Goal: Information Seeking & Learning: Learn about a topic

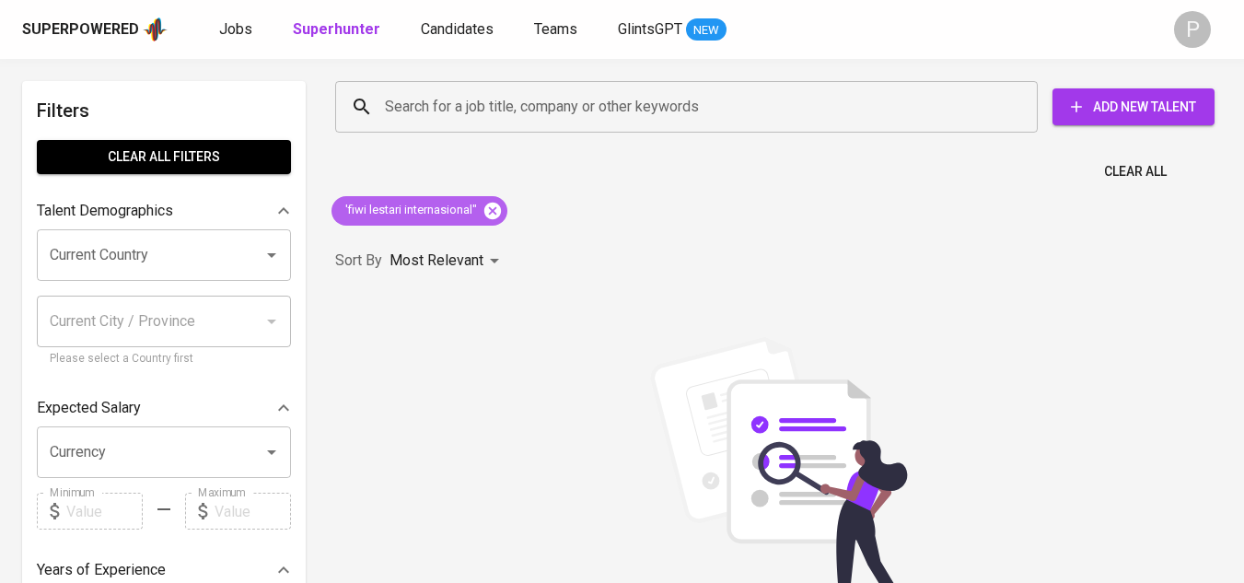
click at [498, 214] on icon at bounding box center [492, 210] width 17 height 17
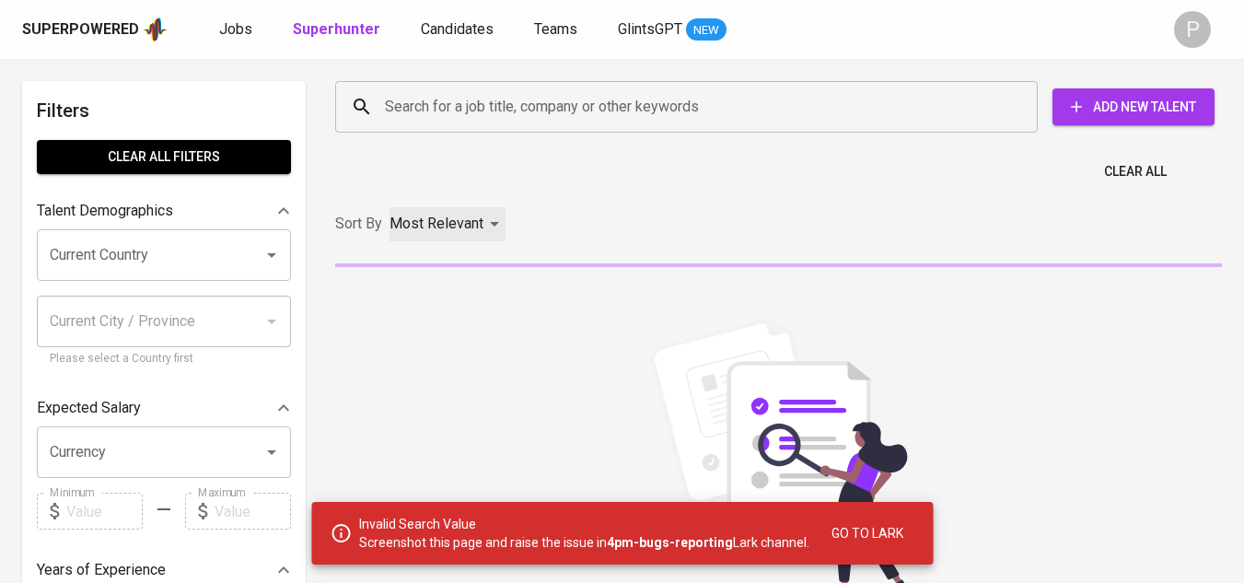
click at [497, 225] on div "Most Relevant" at bounding box center [447, 224] width 116 height 34
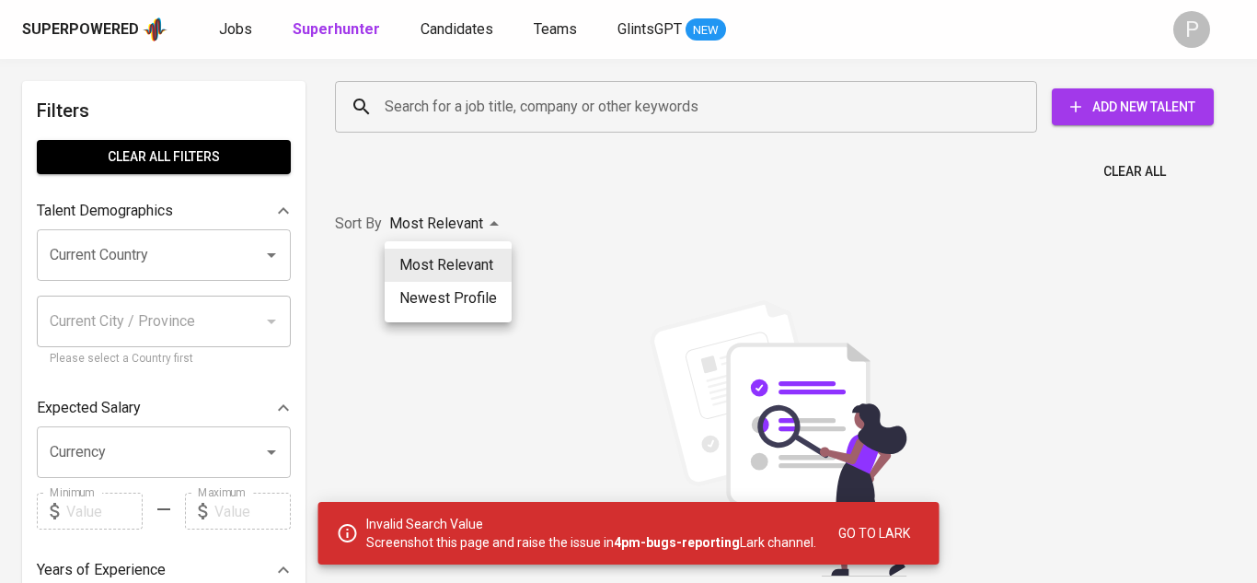
click at [484, 292] on li "Newest Profile" at bounding box center [448, 298] width 127 height 33
click at [593, 107] on div "Most Relevant Newest Profile" at bounding box center [628, 291] width 1257 height 583
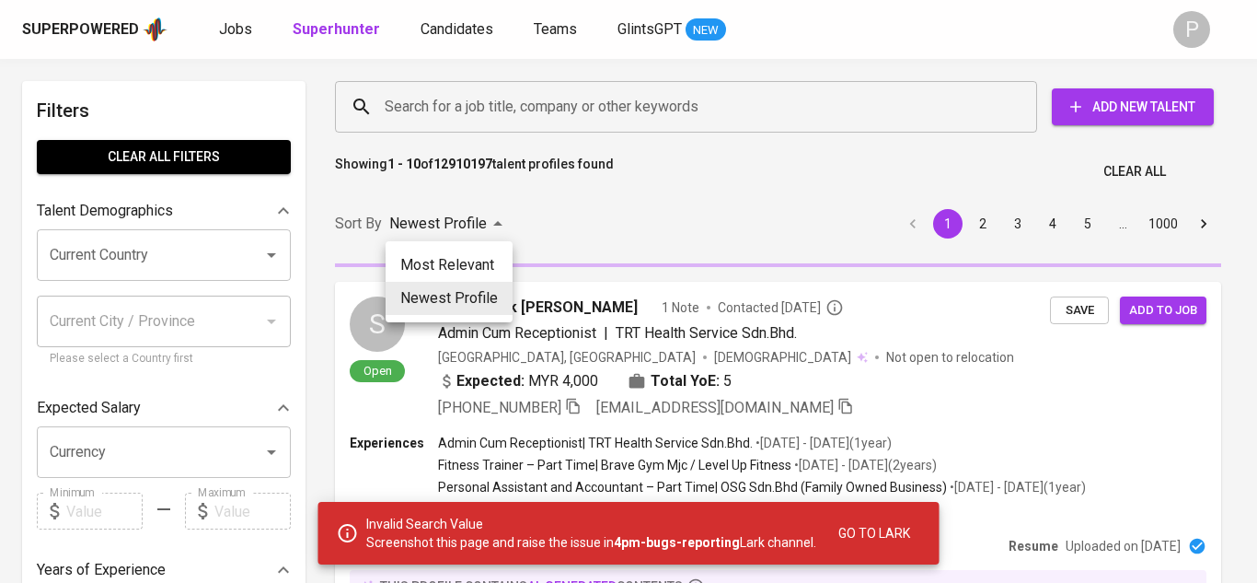
type input "PROFILE_CREATION"
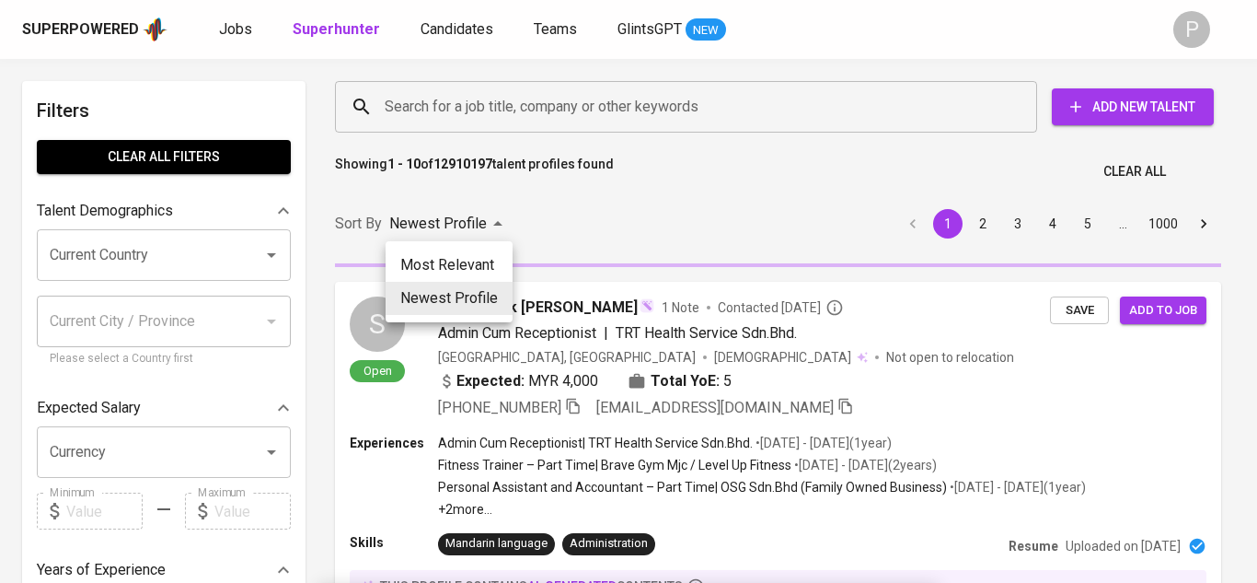
click at [471, 112] on div at bounding box center [628, 291] width 1257 height 583
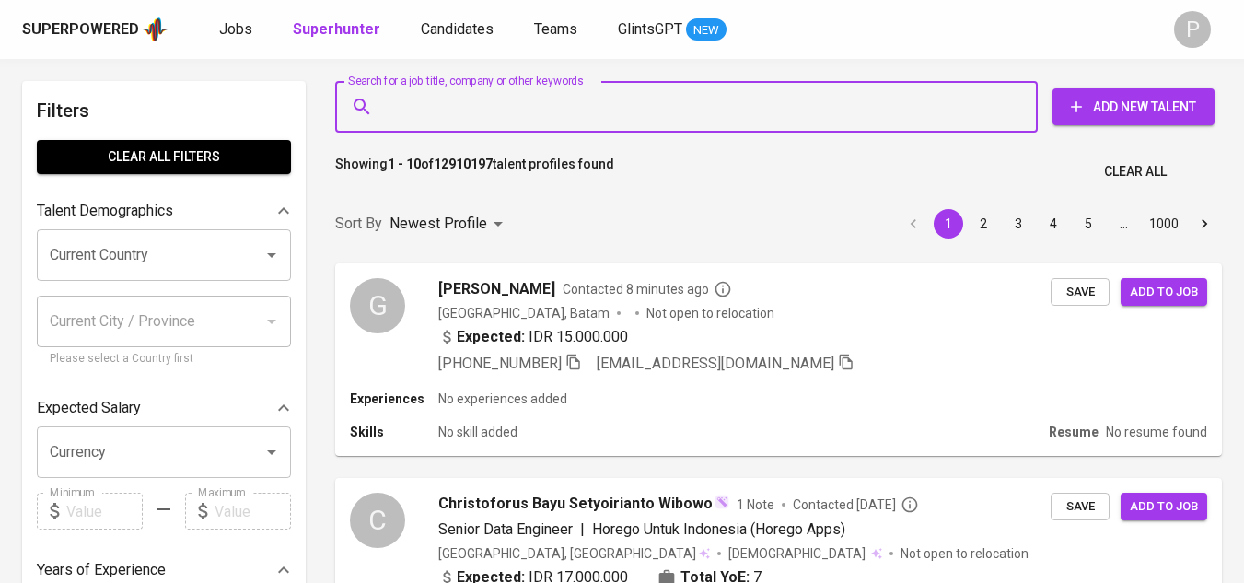
click at [743, 108] on input "Search for a job title, company or other keywords" at bounding box center [690, 106] width 621 height 35
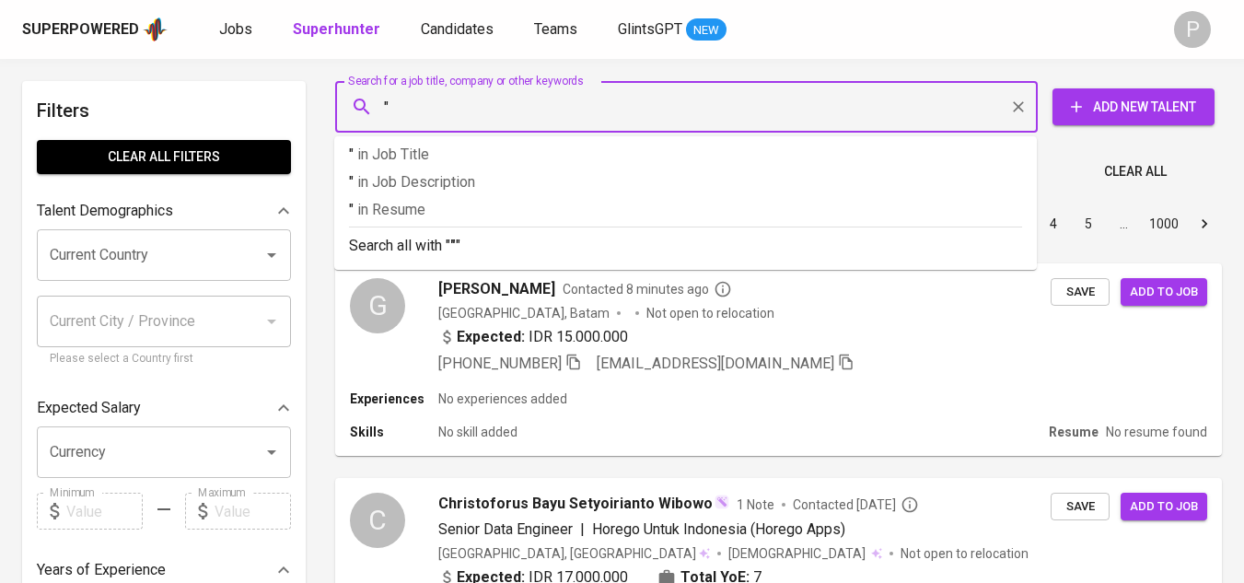
paste input "GLOBAL SEJAHTERA BANGUN INTI"
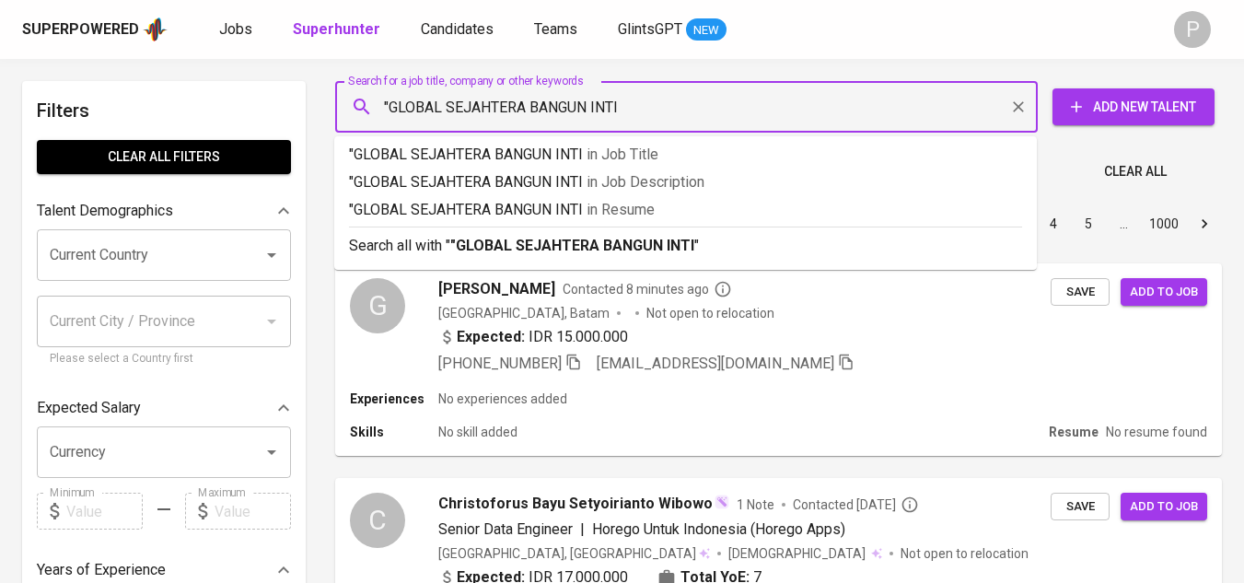
type input ""GLOBAL SEJAHTERA BANGUN INTI""
click at [696, 252] on b ""GLOBAL SEJAHTERA BANGUN INTI"" at bounding box center [574, 245] width 249 height 17
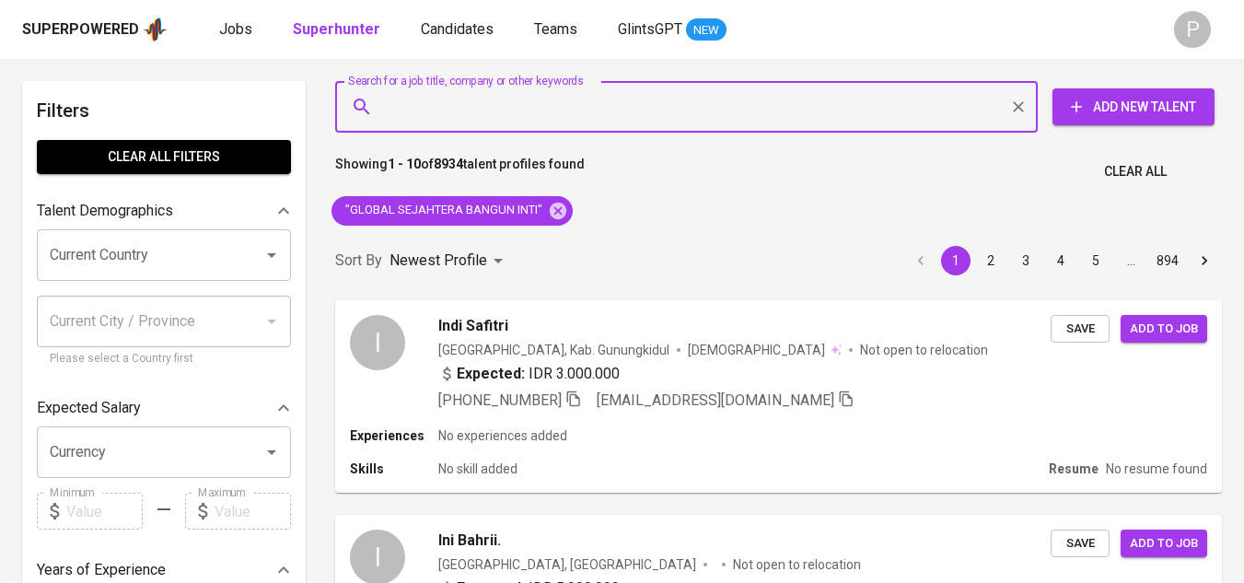
click at [554, 109] on input "Search for a job title, company or other keywords" at bounding box center [690, 106] width 621 height 35
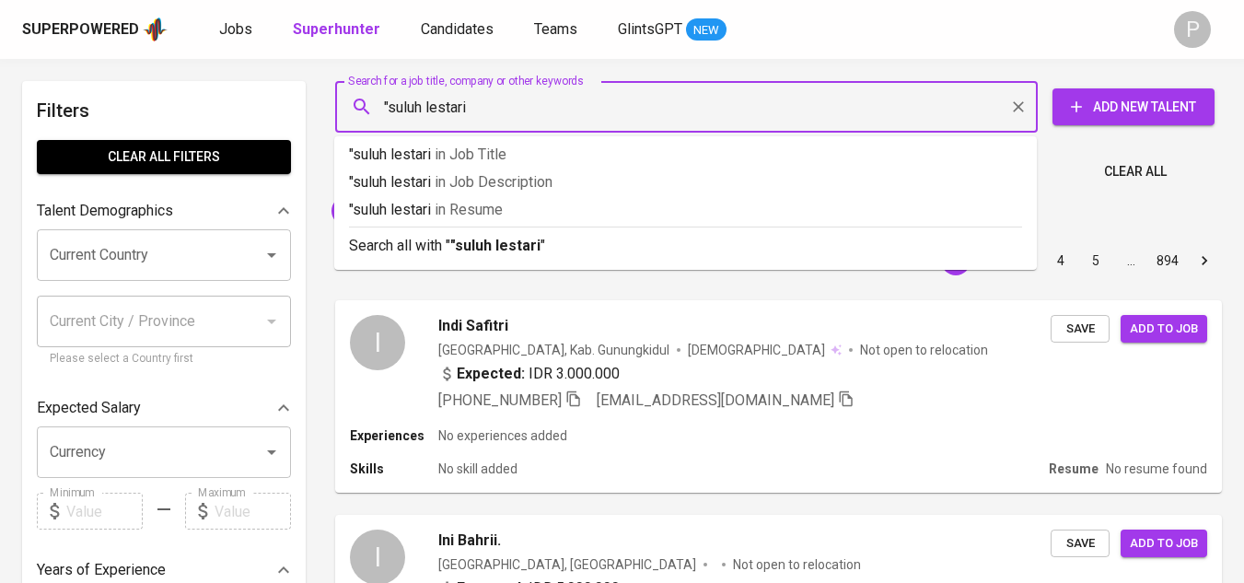
type input ""suluh lestari""
click at [489, 249] on div "Newest Profile" at bounding box center [449, 261] width 120 height 34
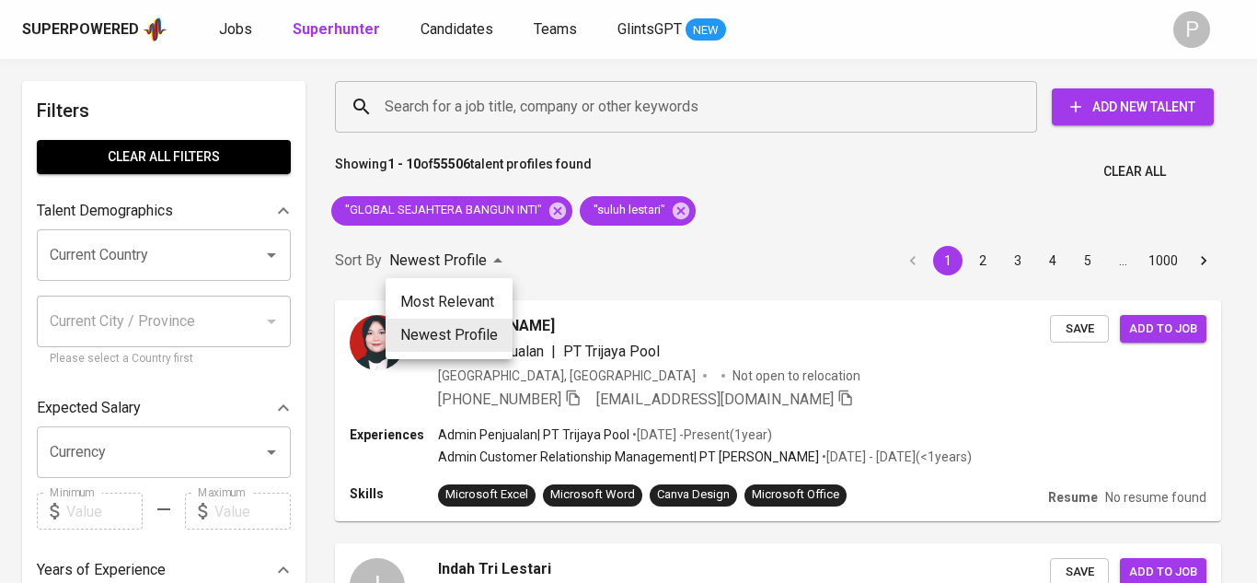
click at [495, 307] on li "Most Relevant" at bounding box center [449, 301] width 127 height 33
type input "MOST_RELEVANT"
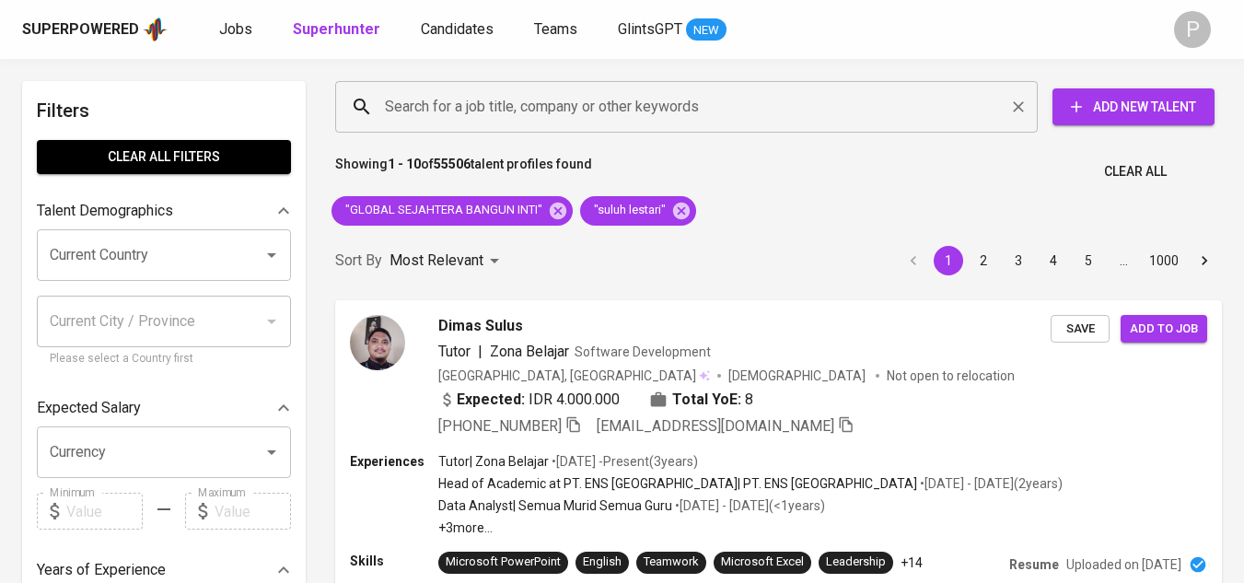
click at [517, 113] on input "Search for a job title, company or other keywords" at bounding box center [690, 106] width 621 height 35
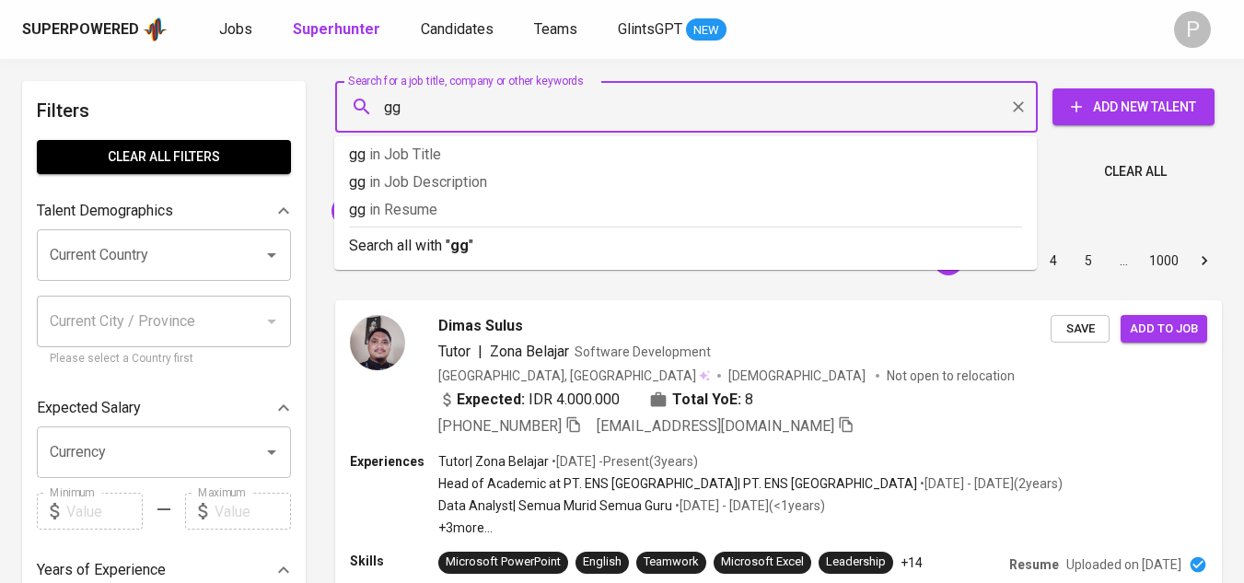
type input "g"
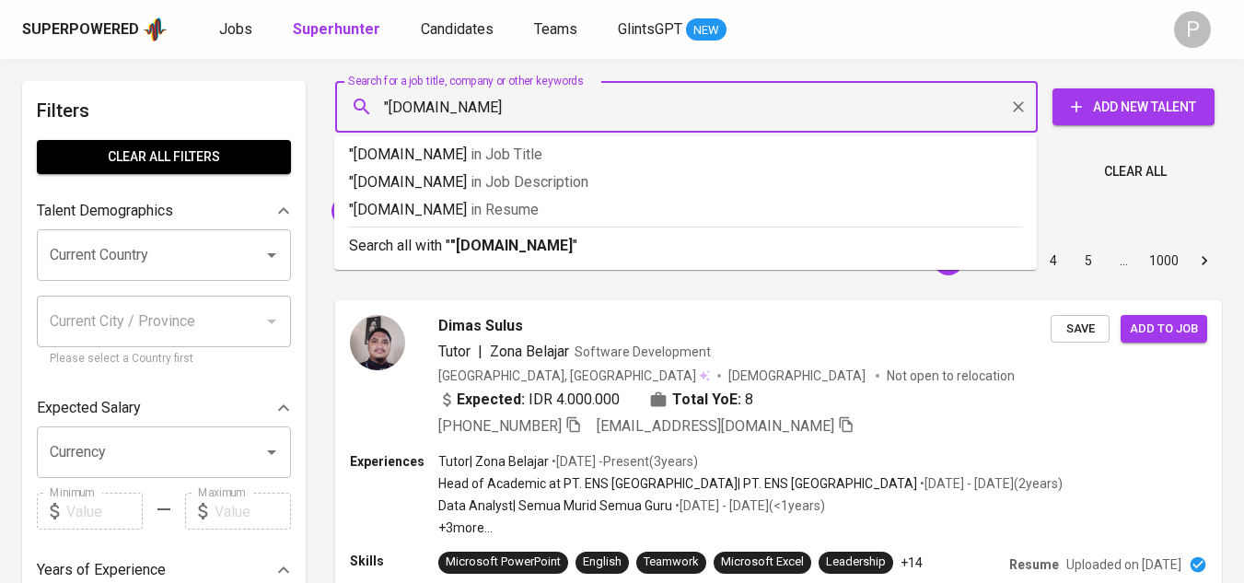
type input ""[DOMAIN_NAME]""
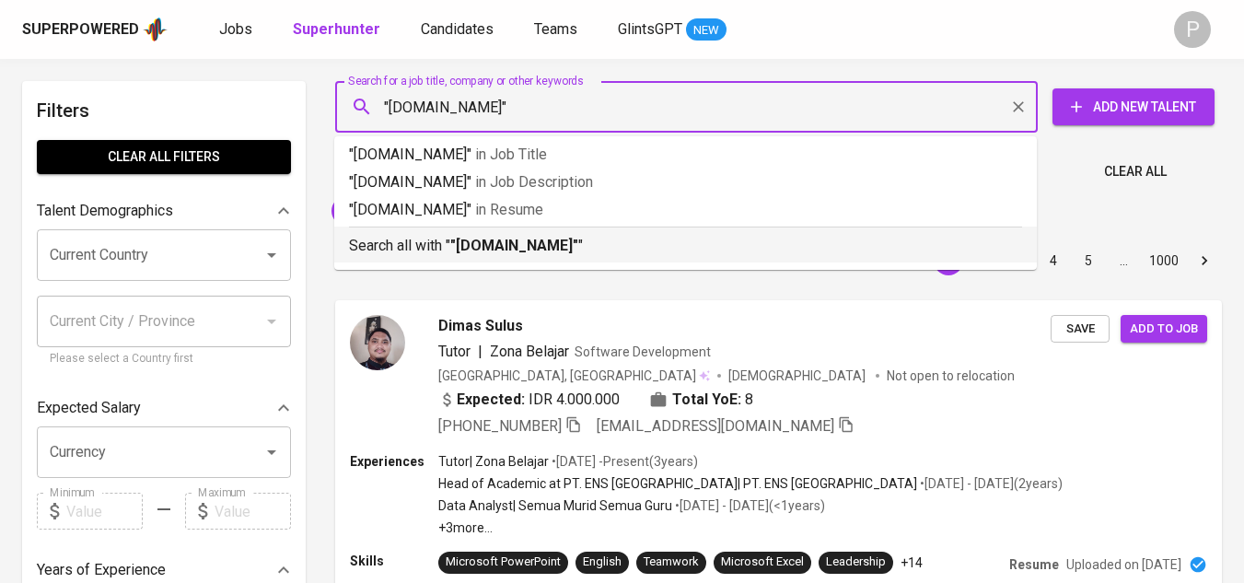
click at [539, 244] on p "Search all with " "[DOMAIN_NAME]" "" at bounding box center [685, 246] width 673 height 22
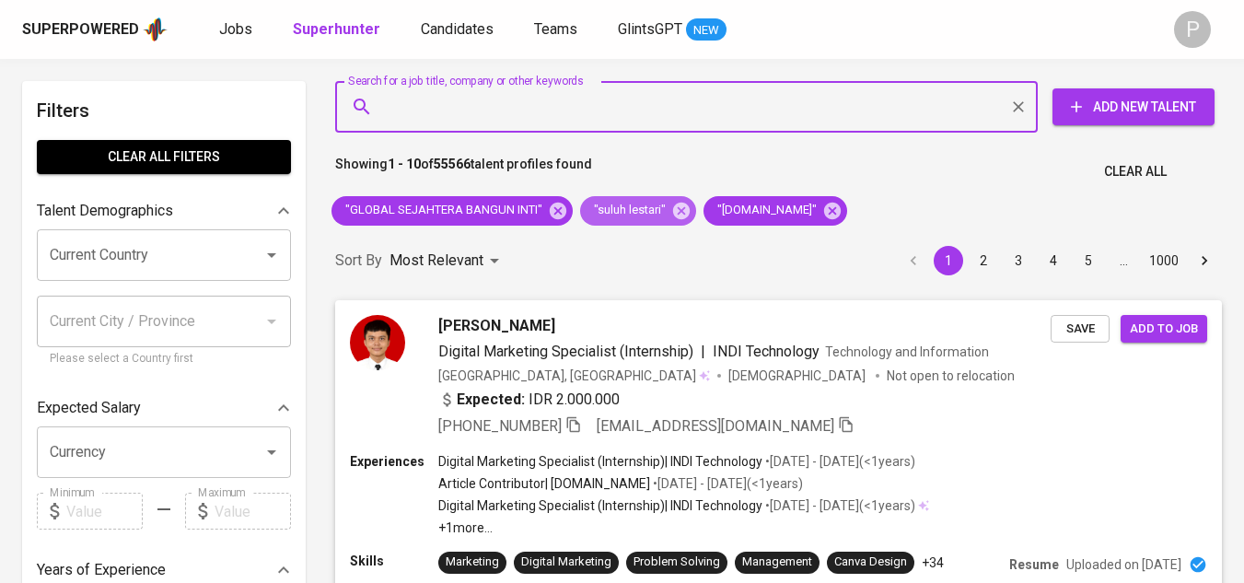
click at [679, 210] on icon at bounding box center [681, 210] width 17 height 17
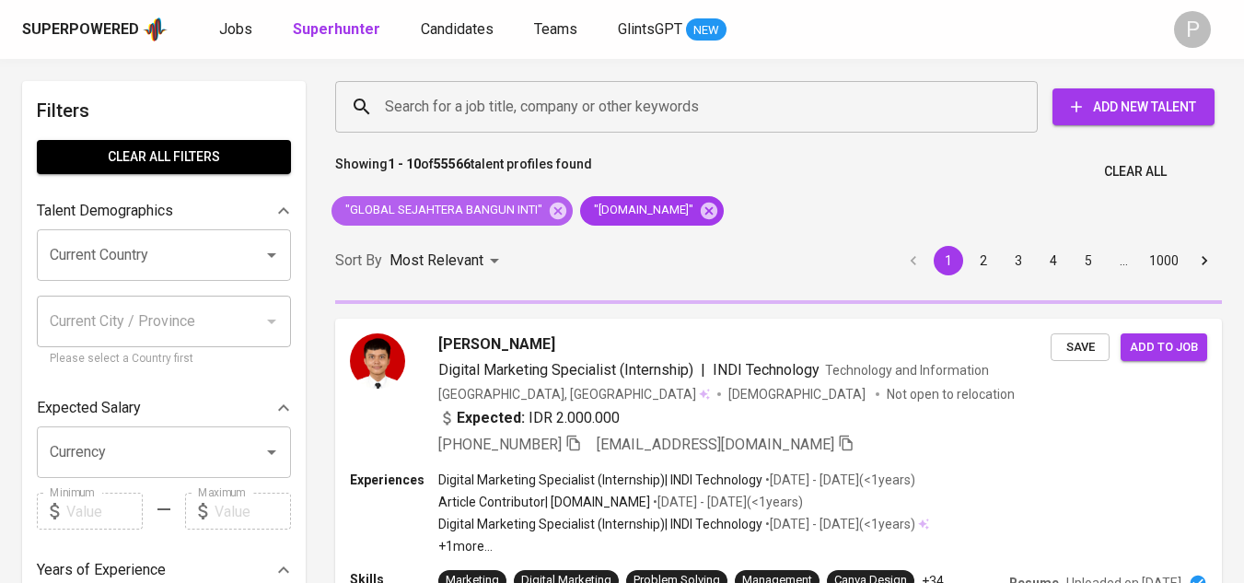
click at [553, 210] on icon at bounding box center [558, 210] width 17 height 17
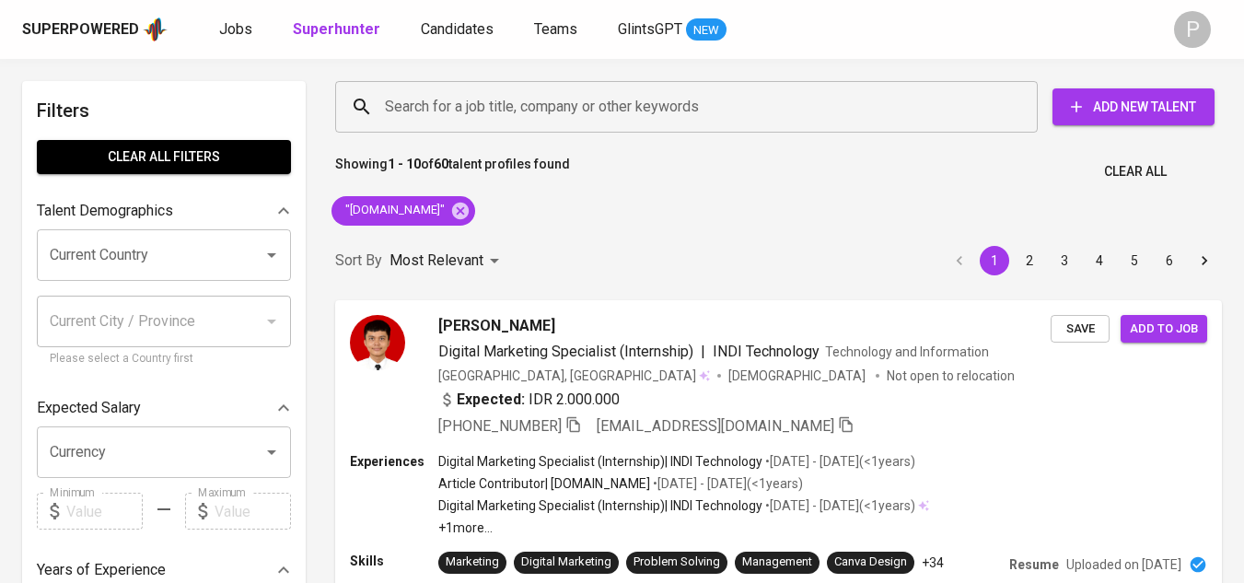
scroll to position [552, 0]
